Goal: Information Seeking & Learning: Learn about a topic

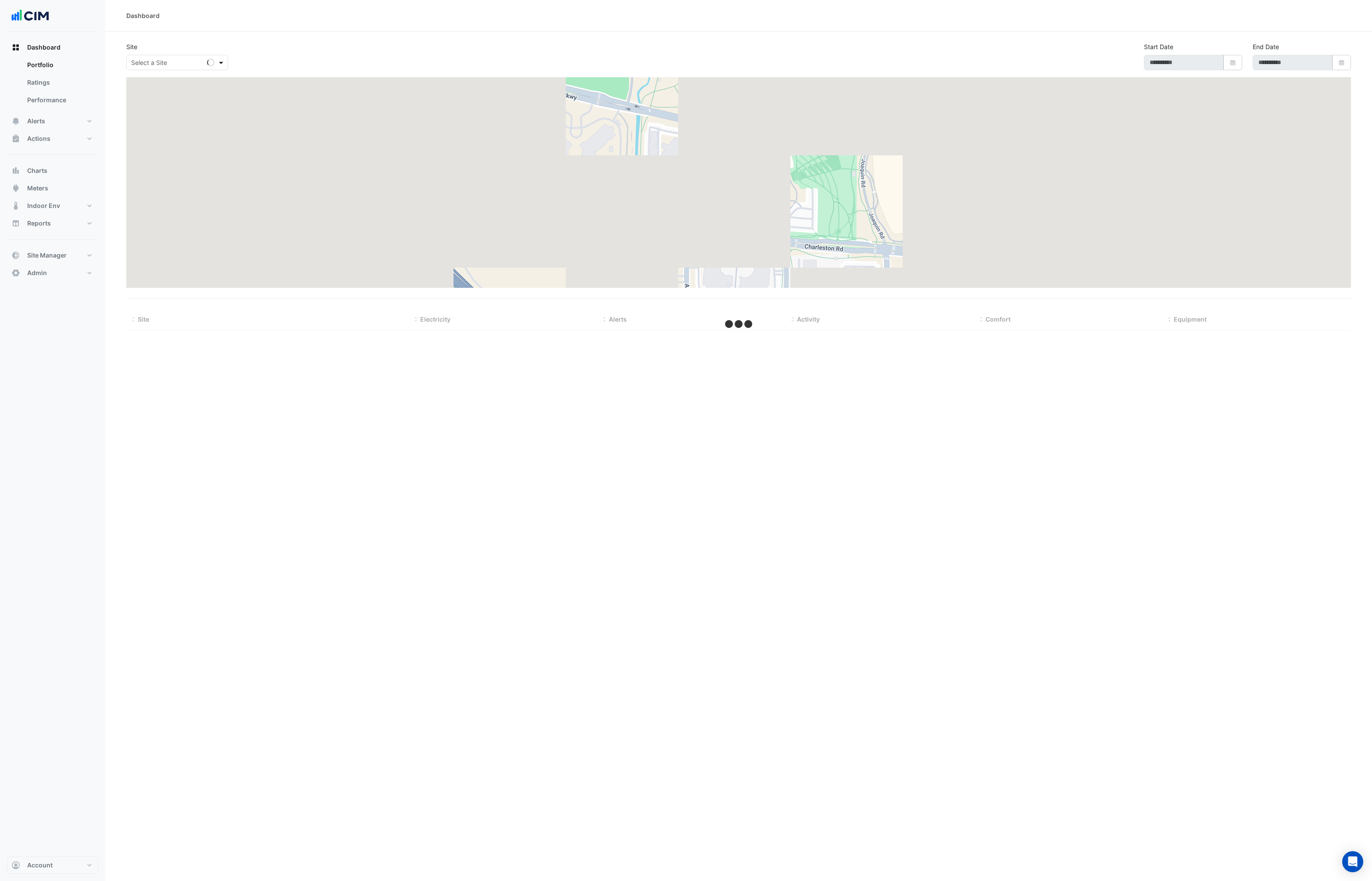
click at [219, 60] on span at bounding box center [222, 62] width 11 height 9
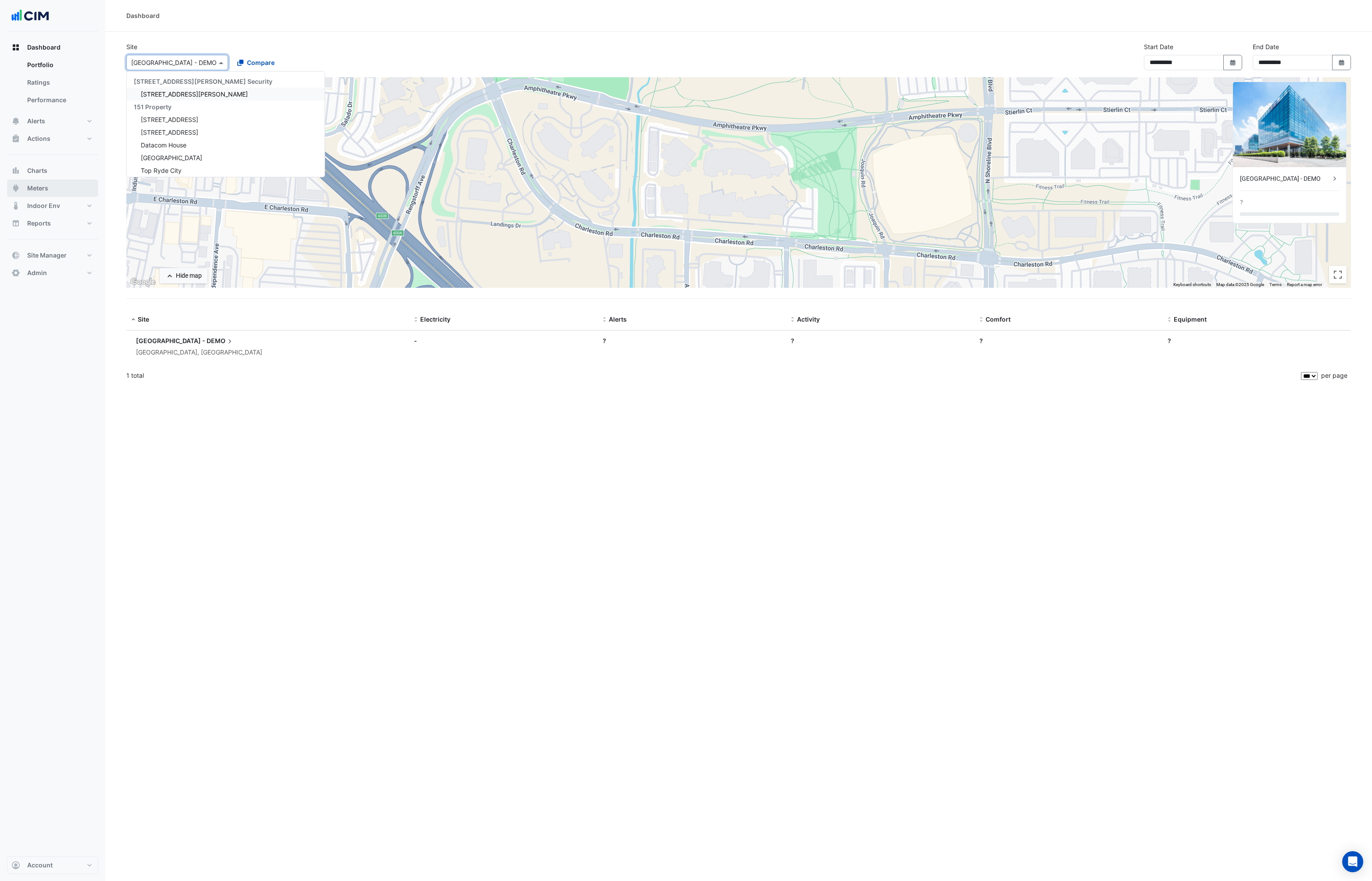
click at [49, 190] on button "Meters" at bounding box center [52, 188] width 91 height 17
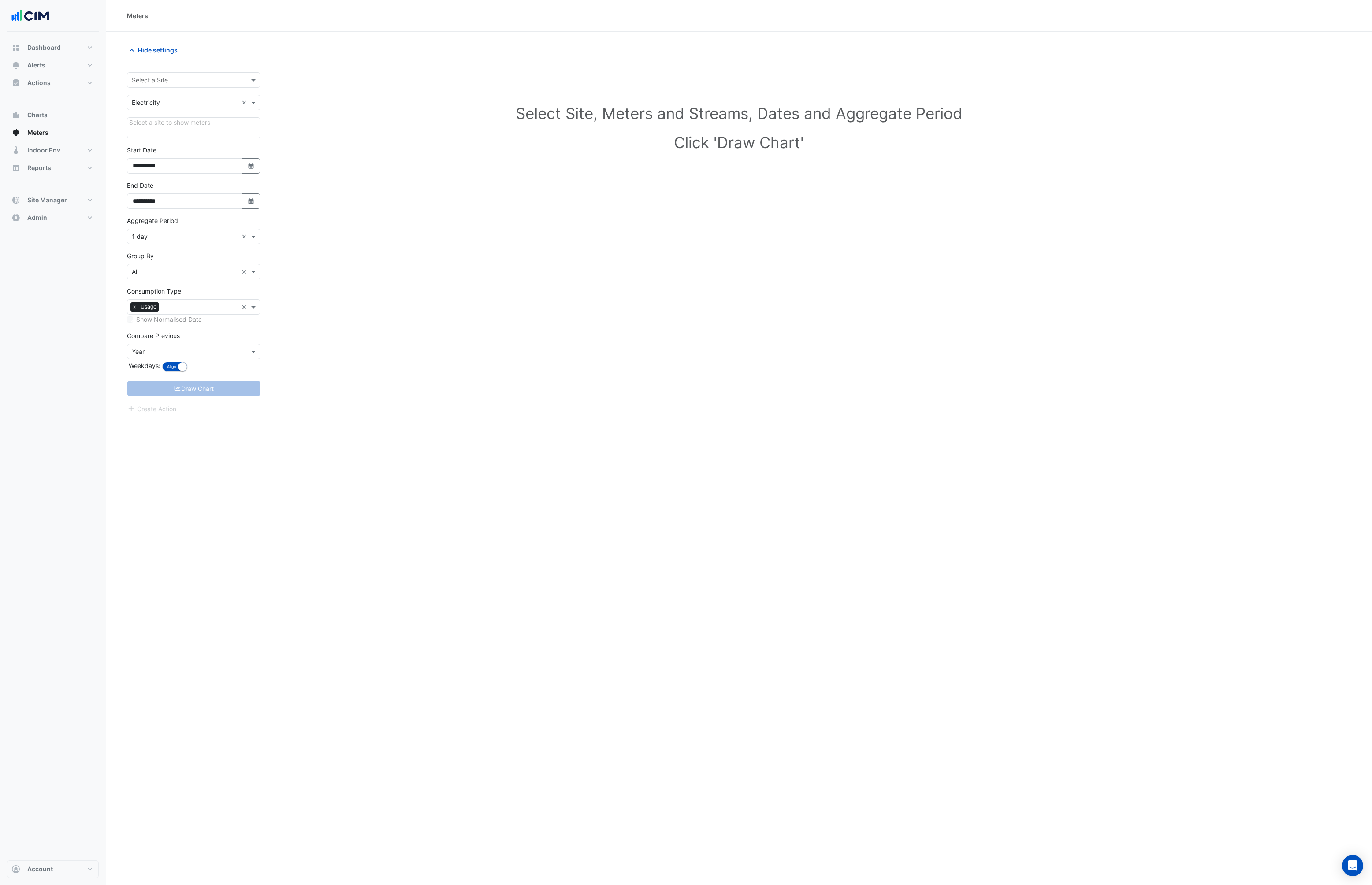
click at [185, 78] on input "text" at bounding box center [185, 80] width 106 height 9
type input "*****"
click at [181, 113] on div "[GEOGRAPHIC_DATA]" at bounding box center [195, 112] width 134 height 13
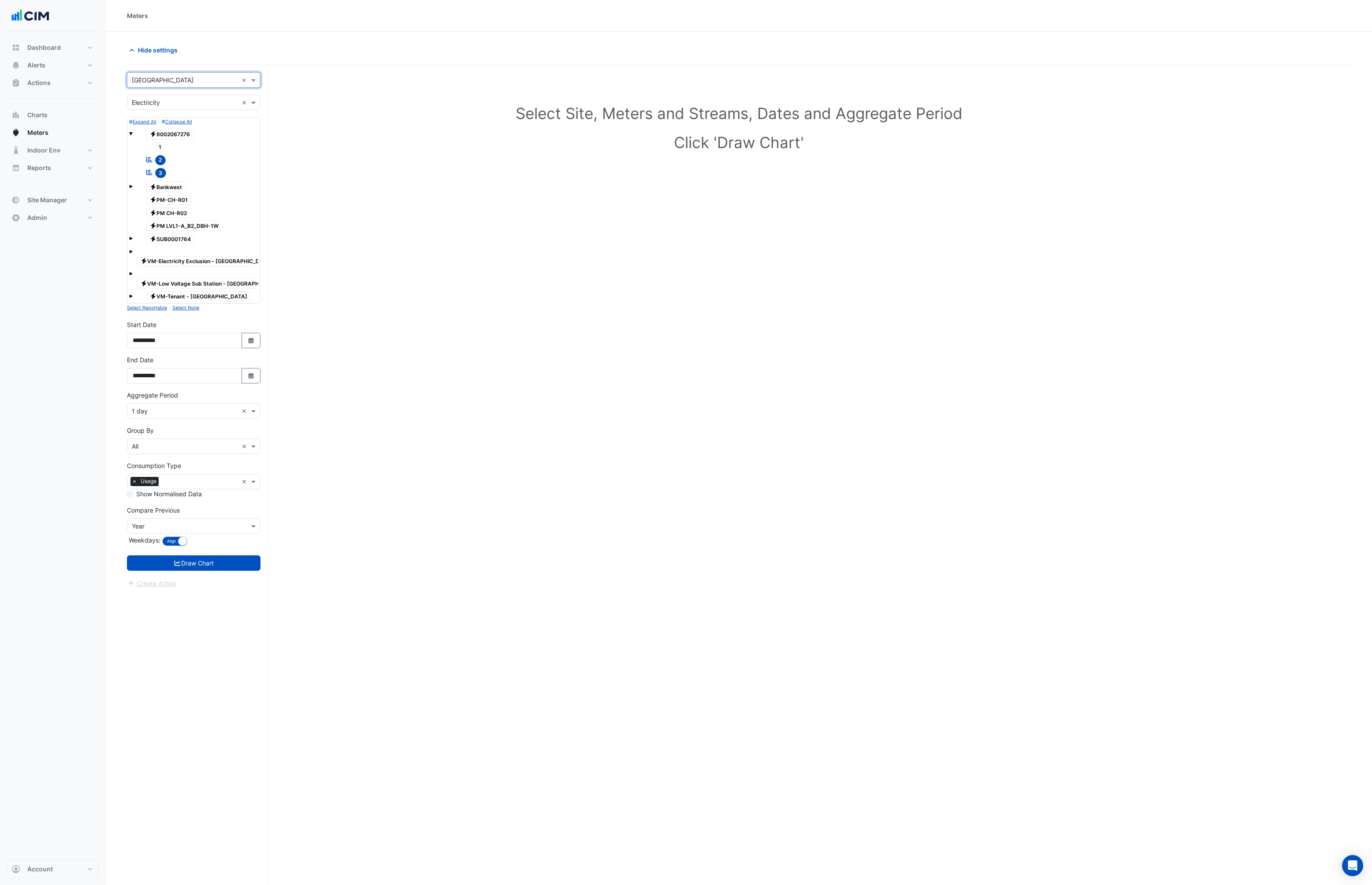
click at [142, 102] on input "text" at bounding box center [185, 102] width 106 height 9
click at [147, 133] on div "Gas" at bounding box center [194, 134] width 133 height 13
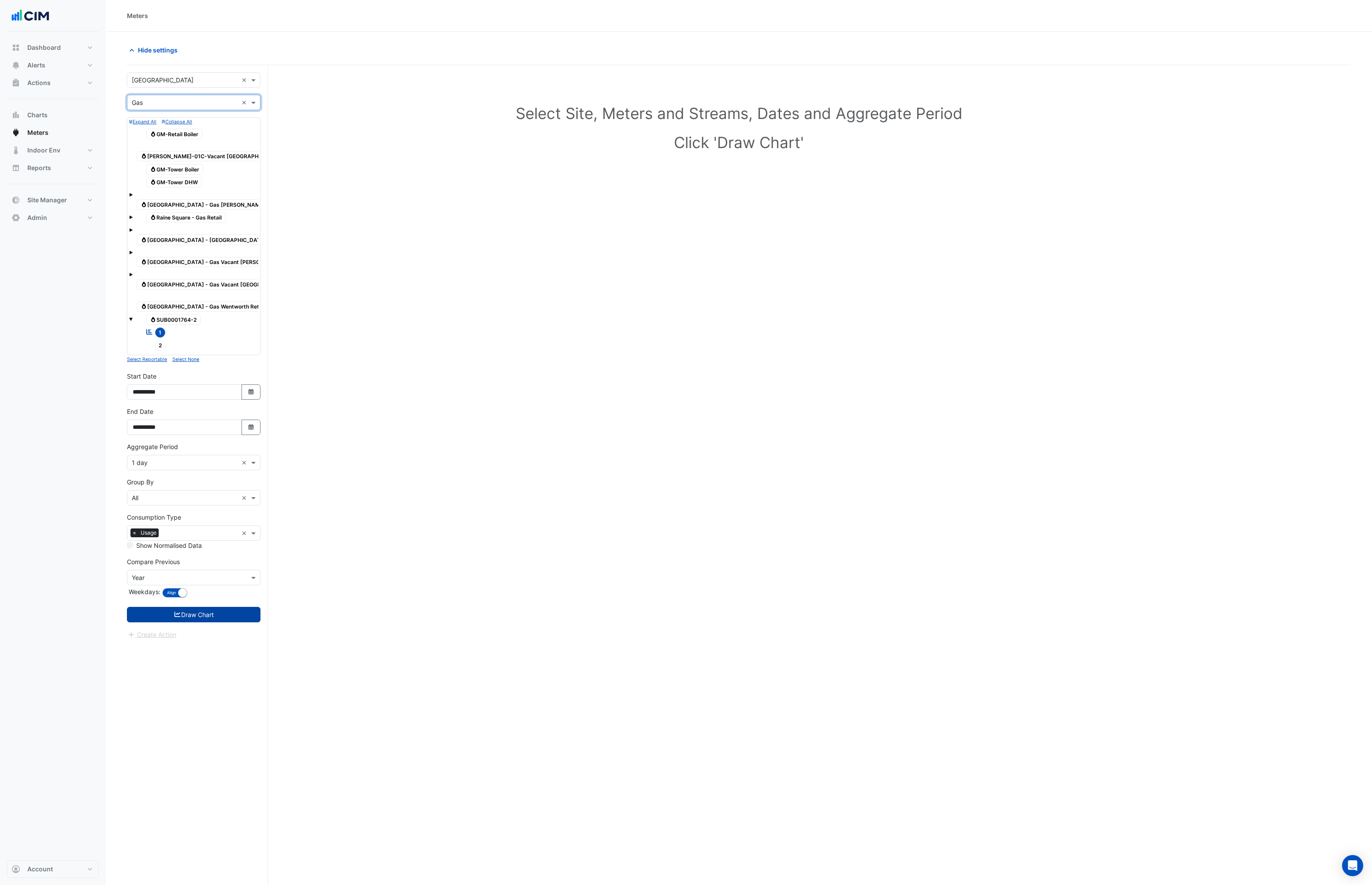
click at [197, 607] on button "Draw Chart" at bounding box center [193, 615] width 134 height 15
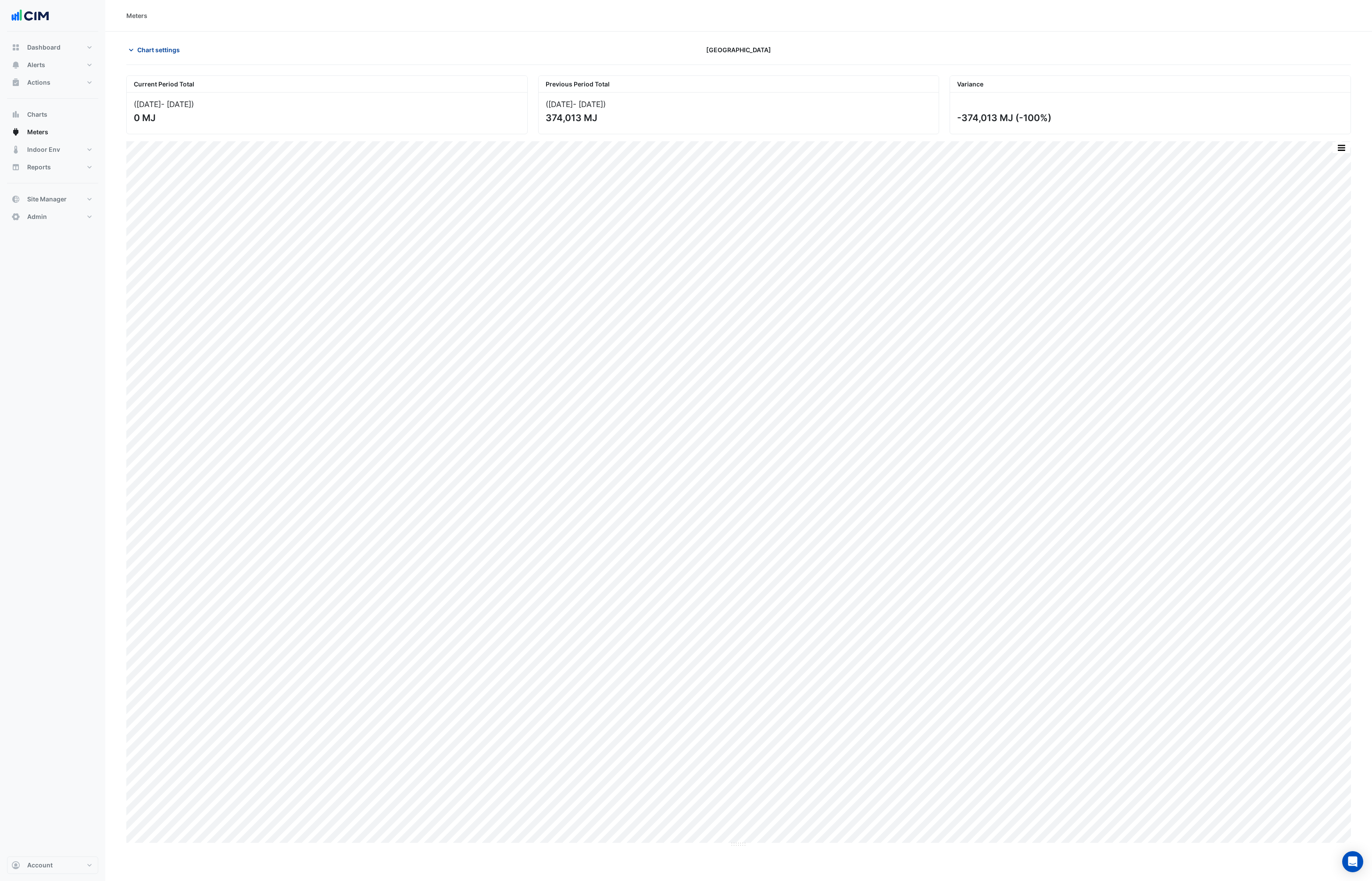
click at [134, 52] on icon "button" at bounding box center [131, 50] width 9 height 9
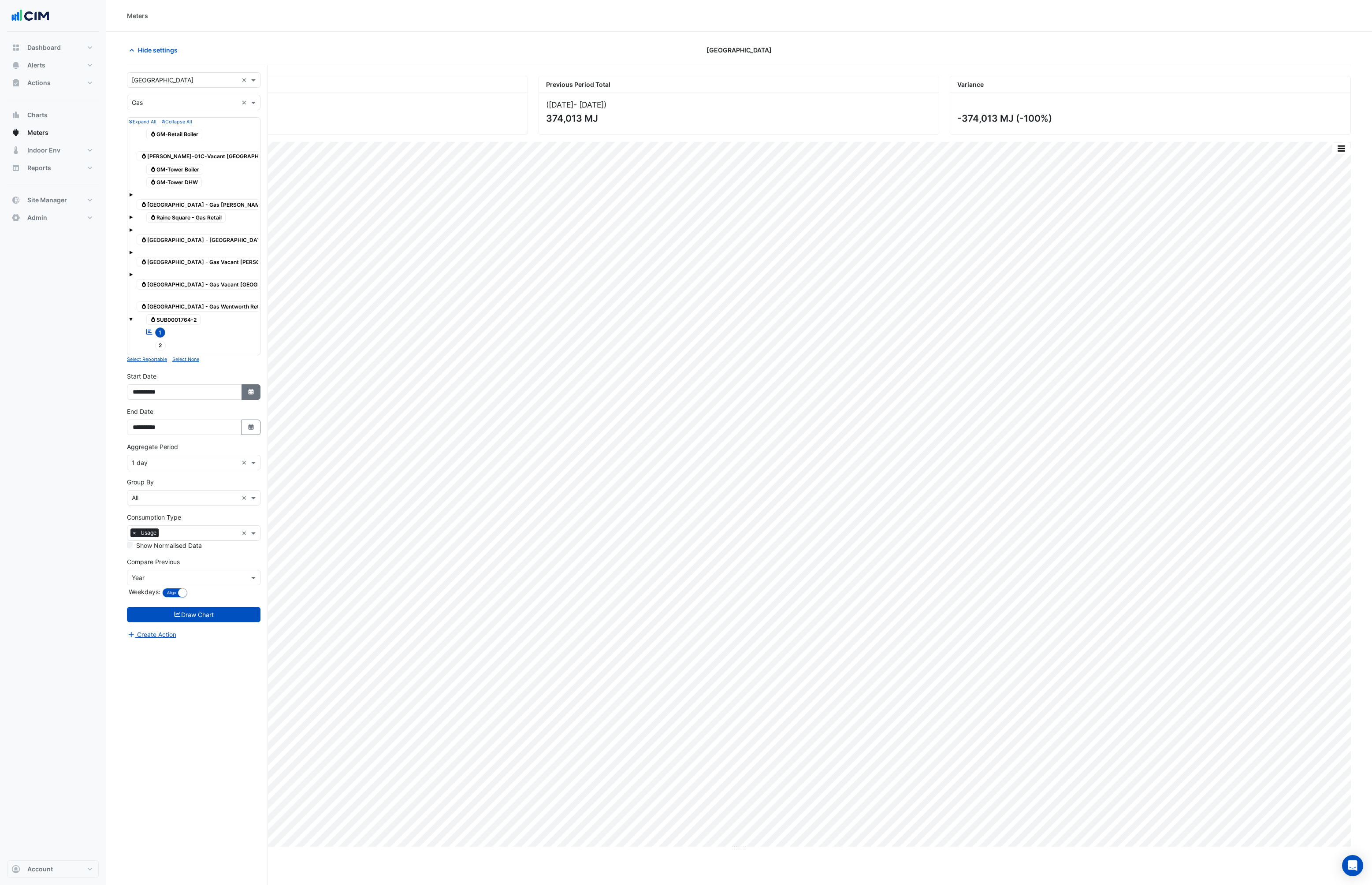
click at [254, 384] on button "Select Date" at bounding box center [251, 392] width 20 height 15
select select "*"
select select "****"
click at [142, 253] on span "Previous month" at bounding box center [141, 253] width 6 height 6
select select "*"
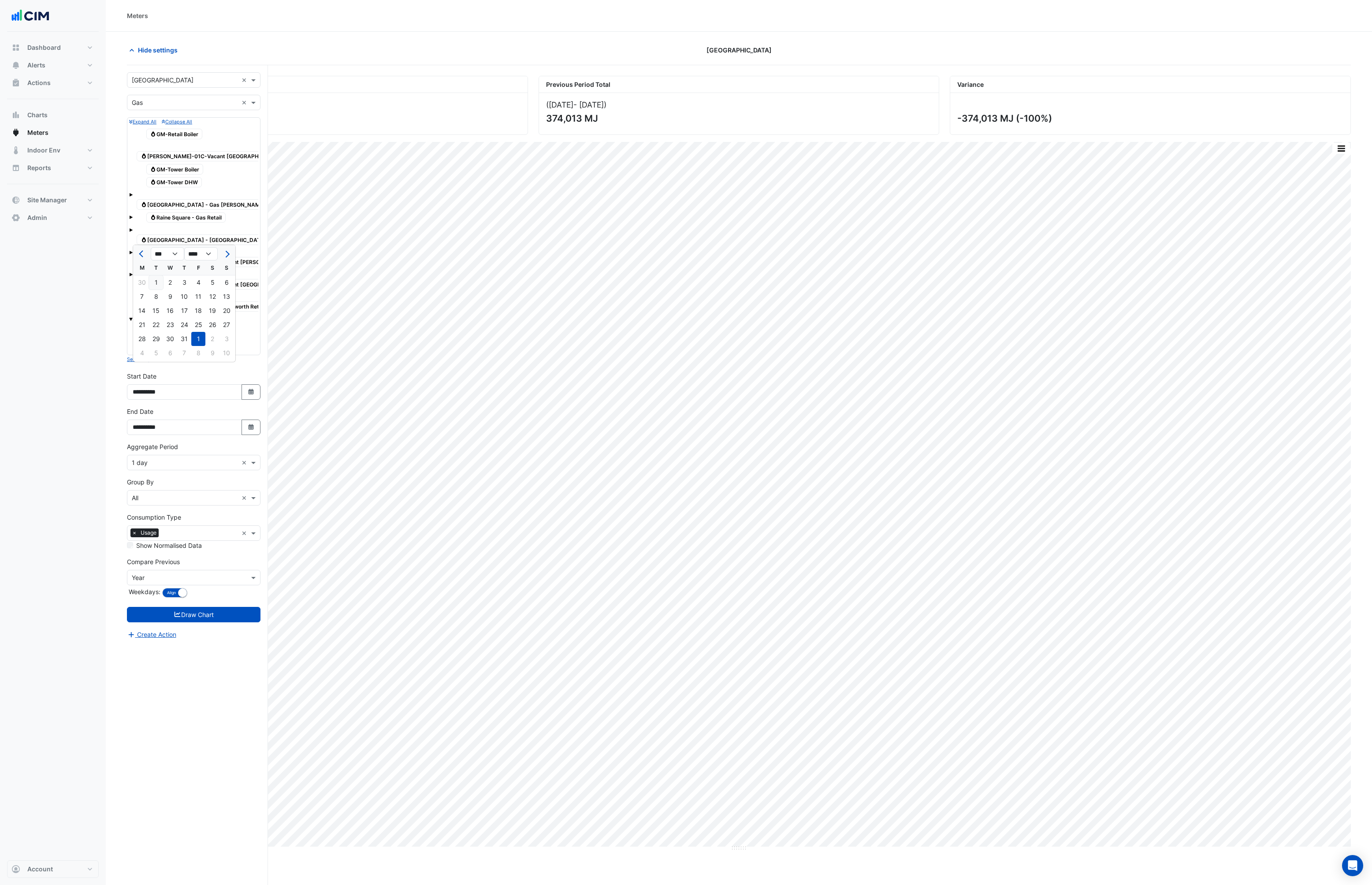
click at [200, 334] on div "1" at bounding box center [198, 339] width 14 height 14
click at [251, 389] on icon "button" at bounding box center [251, 392] width 6 height 6
select select "*"
select select "****"
click at [136, 252] on div at bounding box center [141, 254] width 17 height 14
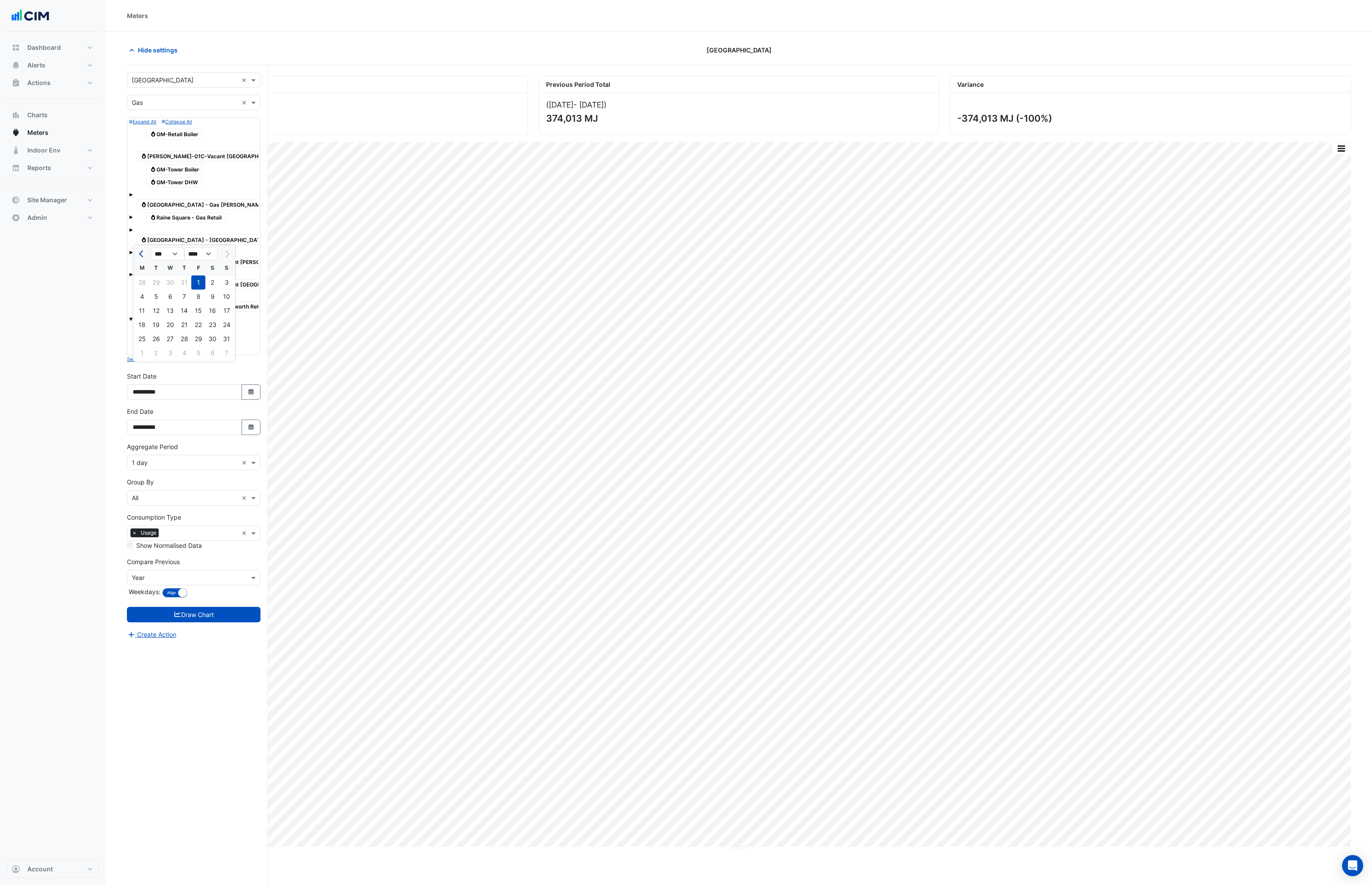
click at [139, 253] on button "Previous month" at bounding box center [141, 254] width 10 height 14
select select "*"
click at [155, 280] on div "1" at bounding box center [156, 283] width 14 height 14
type input "**********"
click at [204, 607] on button "Draw Chart" at bounding box center [193, 615] width 134 height 15
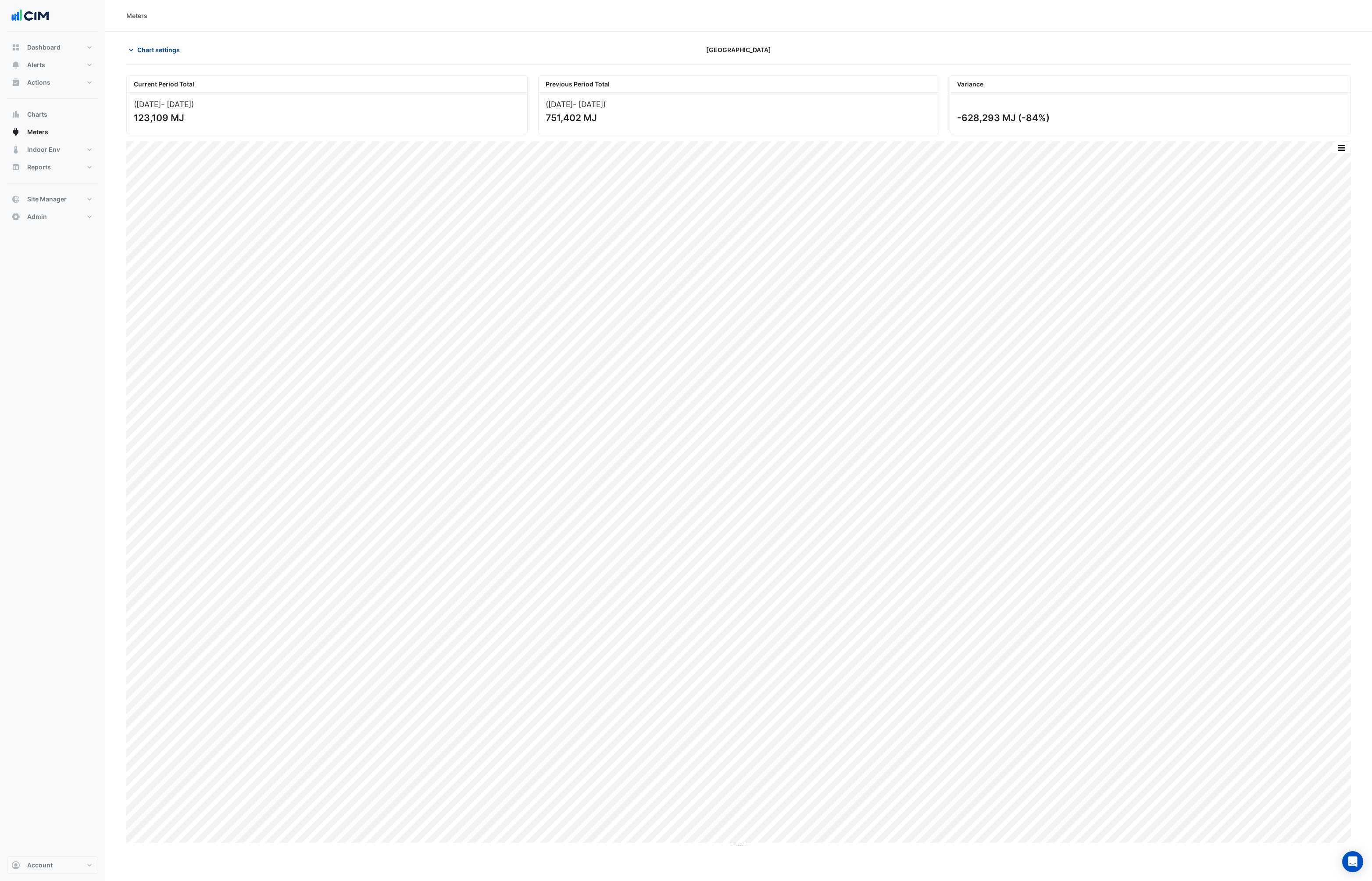
click at [132, 48] on icon "button" at bounding box center [131, 50] width 9 height 9
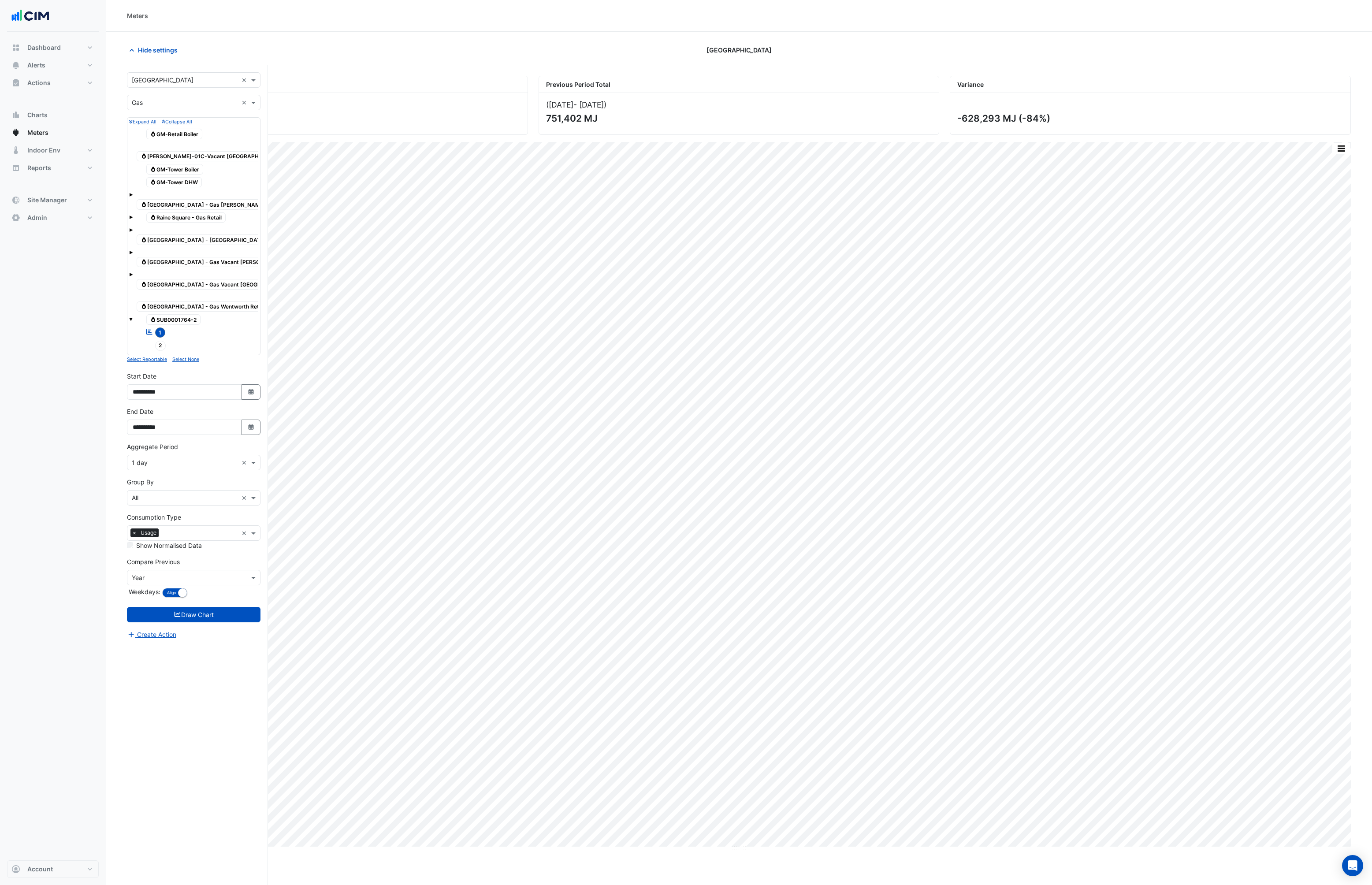
click at [176, 574] on input "text" at bounding box center [185, 578] width 106 height 9
click at [166, 573] on div "None" at bounding box center [194, 575] width 133 height 13
click at [200, 593] on button "Draw Chart" at bounding box center [193, 600] width 134 height 15
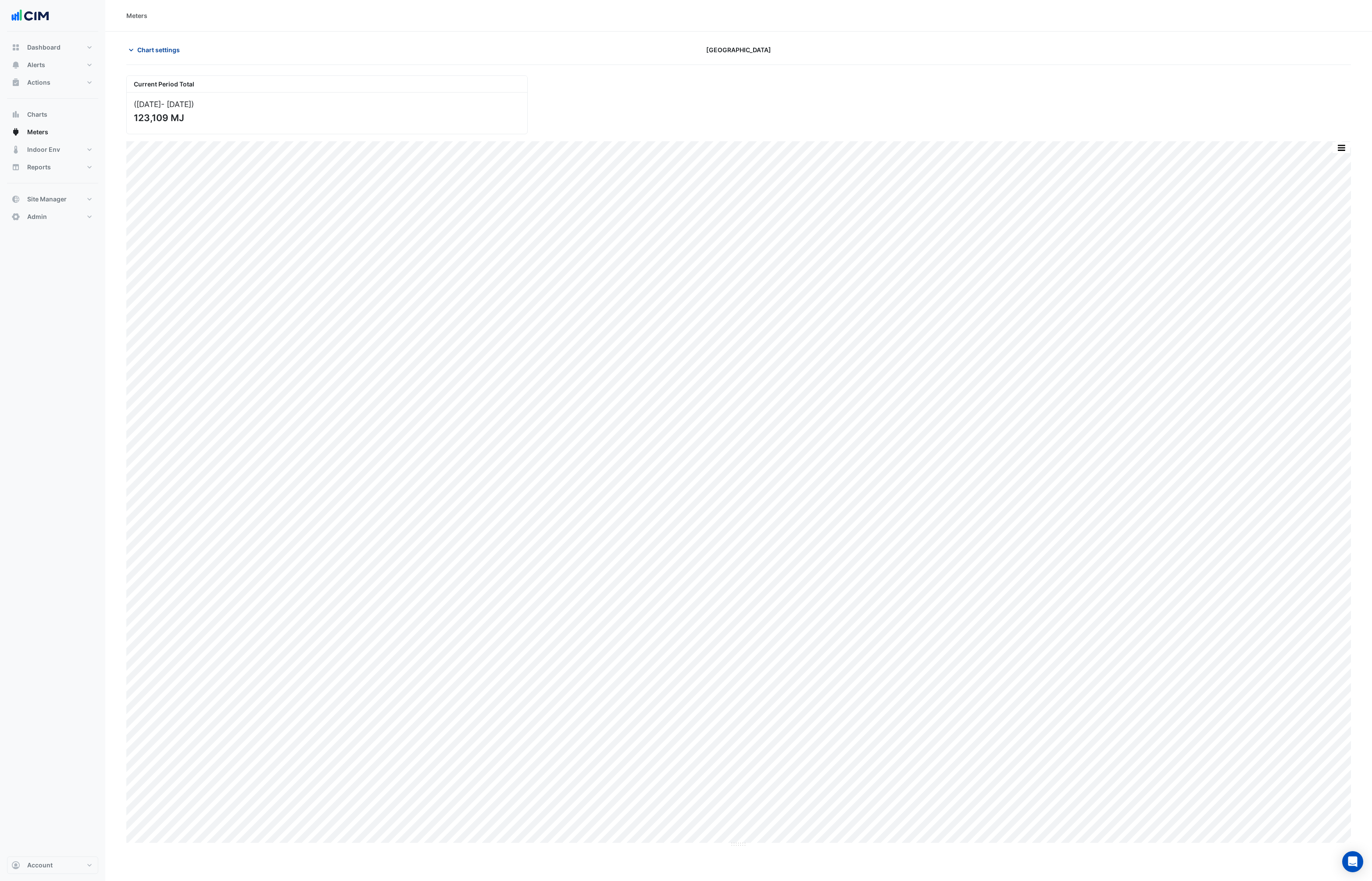
click at [131, 55] on button "Chart settings" at bounding box center [155, 49] width 59 height 15
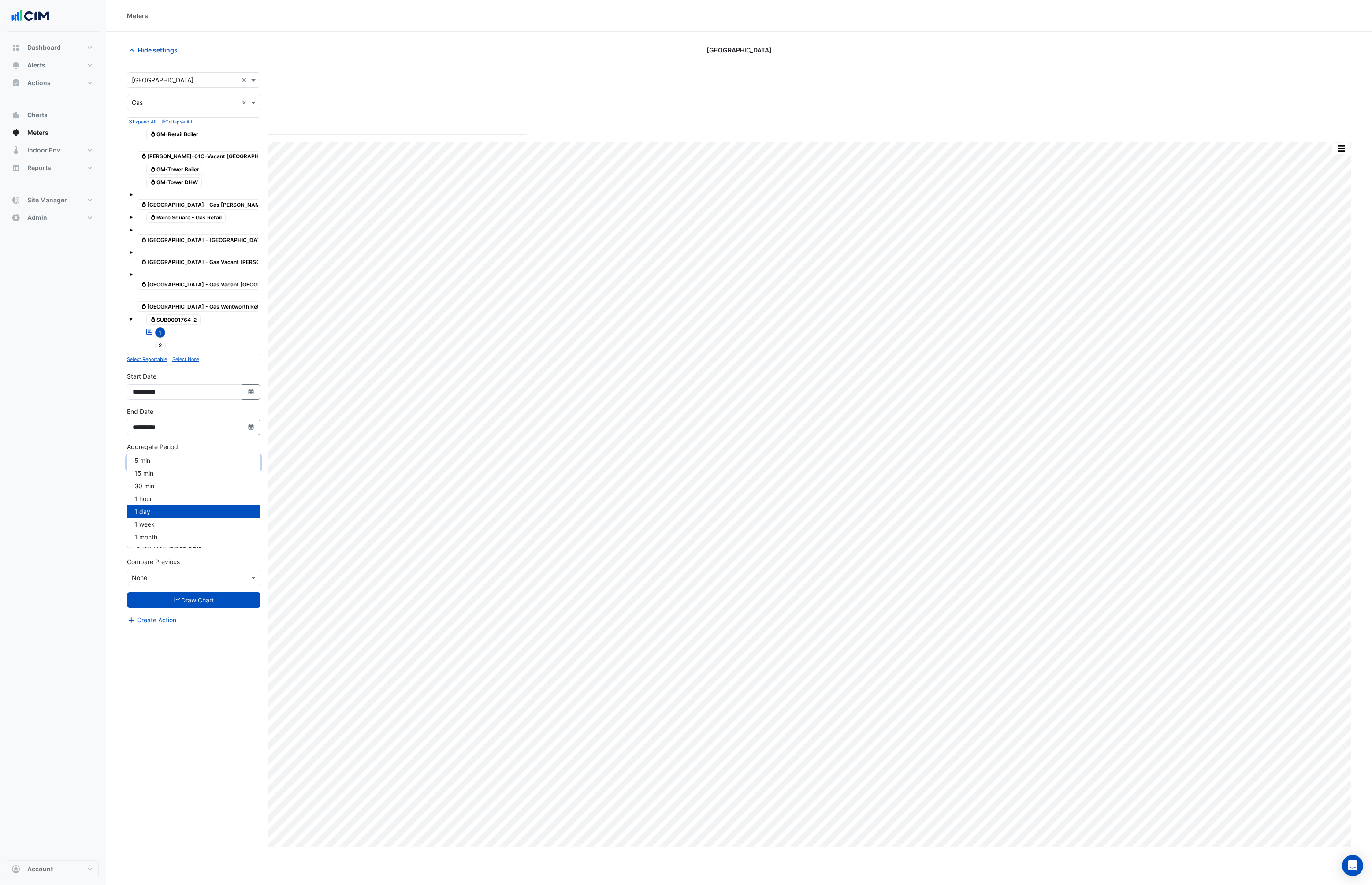
click at [208, 458] on input "text" at bounding box center [185, 462] width 106 height 9
click at [161, 497] on div "1 hour" at bounding box center [194, 499] width 133 height 13
click at [171, 593] on button "Draw Chart" at bounding box center [193, 600] width 134 height 15
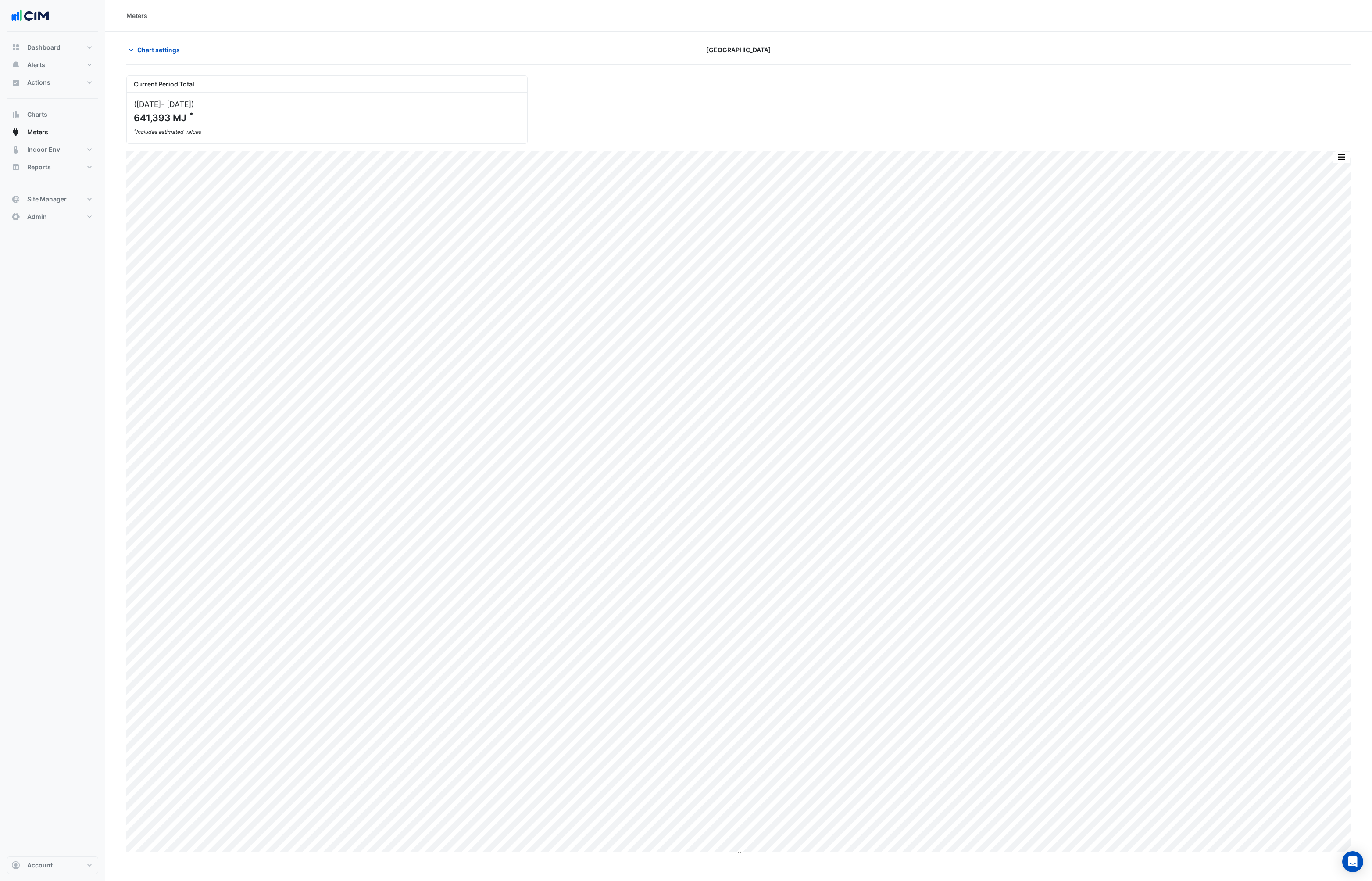
click at [63, 328] on div "Dashboard Portfolio Ratings Performance Alerts Site Rules Templates Actions Sit…" at bounding box center [52, 444] width 91 height 825
